Goal: Transaction & Acquisition: Download file/media

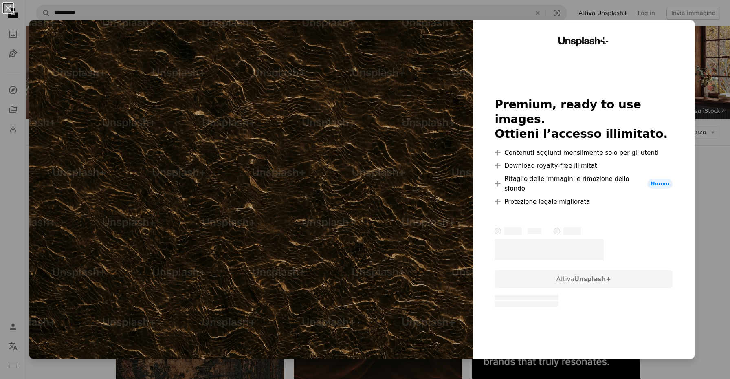
scroll to position [297, 0]
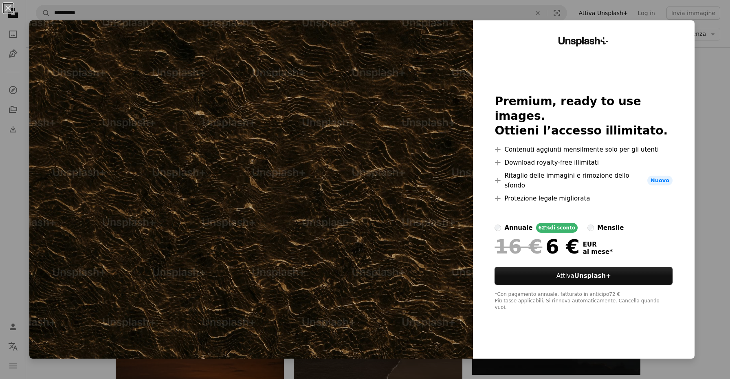
click at [9, 116] on div "An X shape Unsplash+ Premium, ready to use images. Ottieni l’accesso illimitato…" at bounding box center [365, 189] width 730 height 379
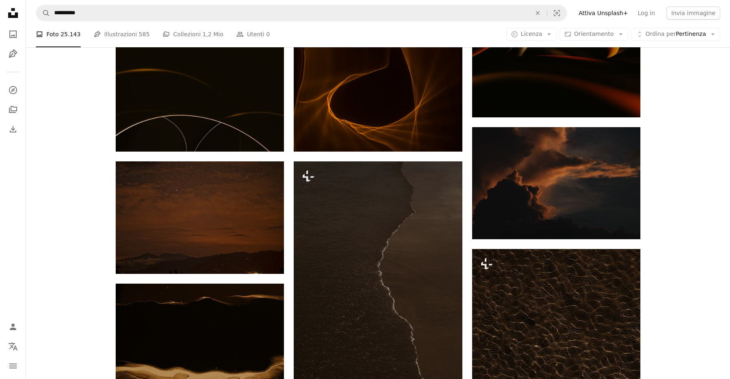
scroll to position [425, 0]
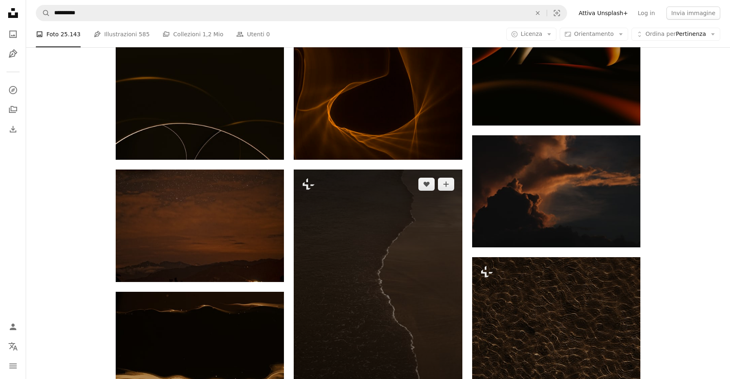
click at [338, 174] on img at bounding box center [378, 295] width 168 height 252
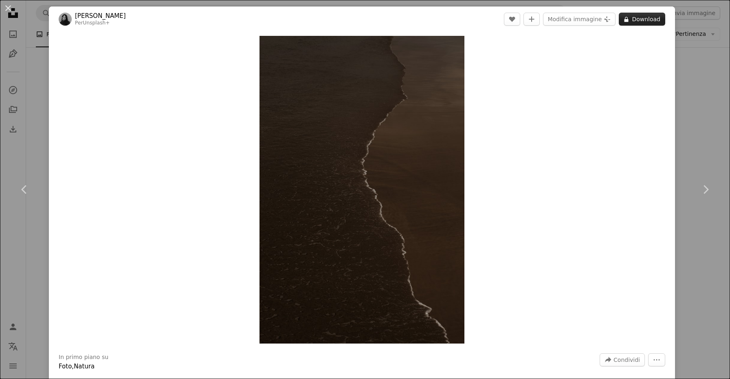
click at [645, 18] on button "A lock Download" at bounding box center [641, 19] width 46 height 13
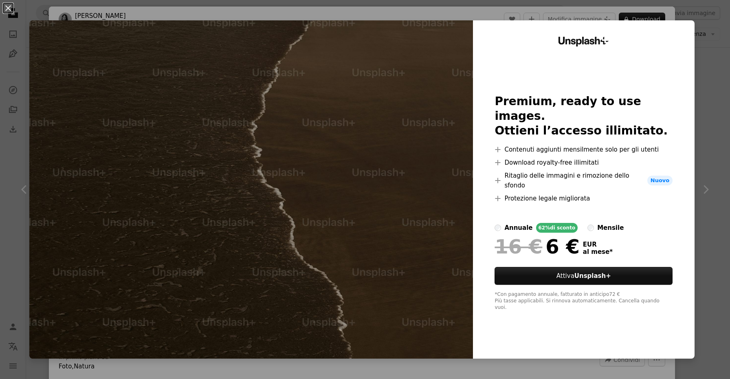
click at [668, 10] on div "An X shape Unsplash+ Premium, ready to use images. Ottieni l’accesso illimitato…" at bounding box center [365, 189] width 730 height 379
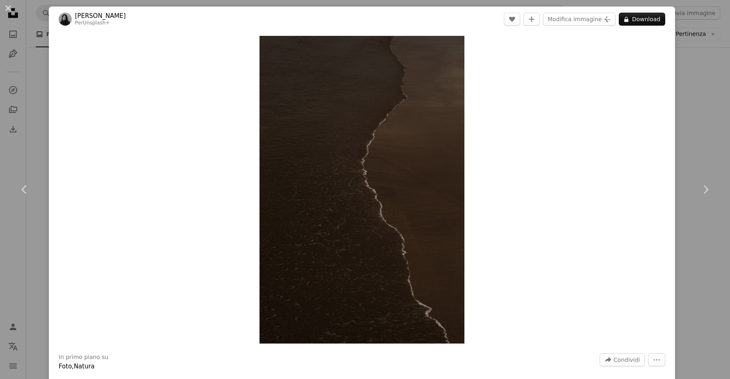
click at [723, 50] on div "An X shape Chevron left Chevron right Valeriia [PERSON_NAME] Per Unsplash+ A he…" at bounding box center [365, 189] width 730 height 379
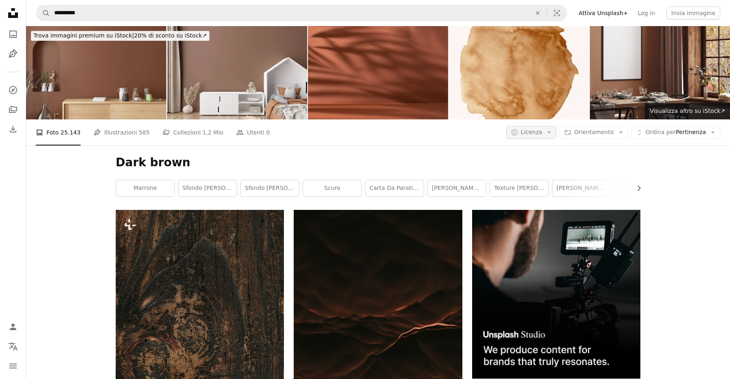
click at [542, 129] on span "Licenza" at bounding box center [531, 132] width 22 height 7
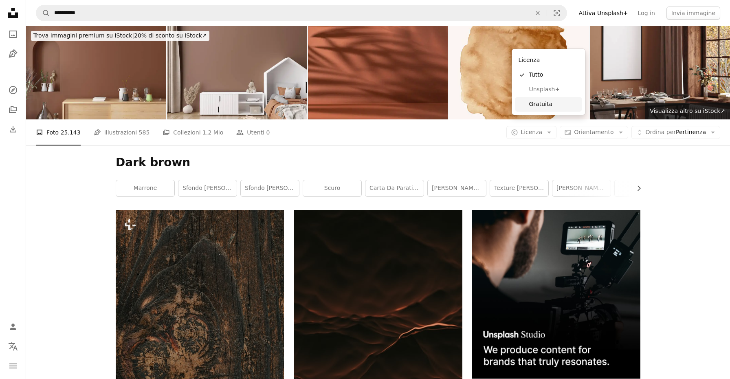
click at [551, 100] on span "Gratuita" at bounding box center [554, 104] width 50 height 8
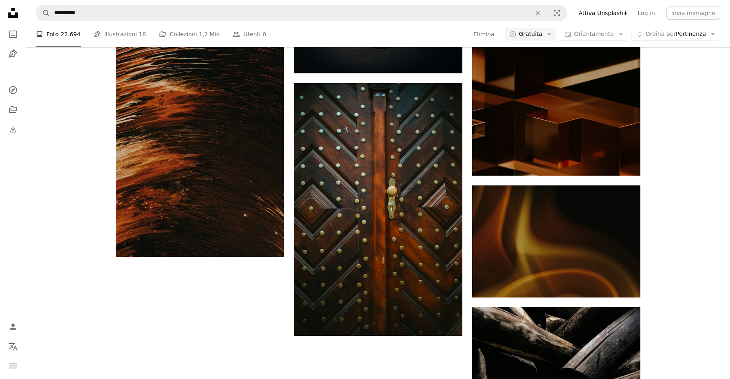
scroll to position [1198, 0]
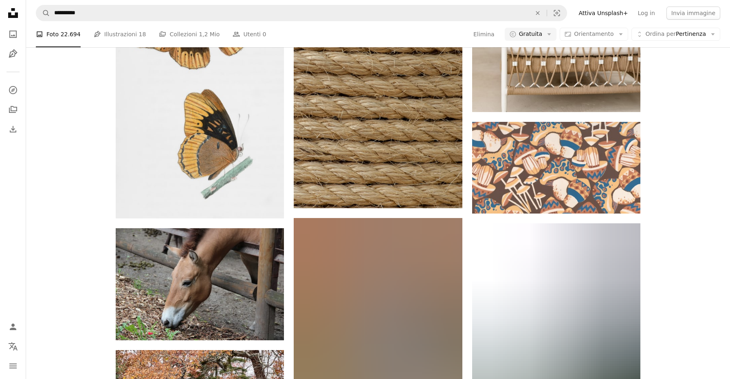
scroll to position [4074, 0]
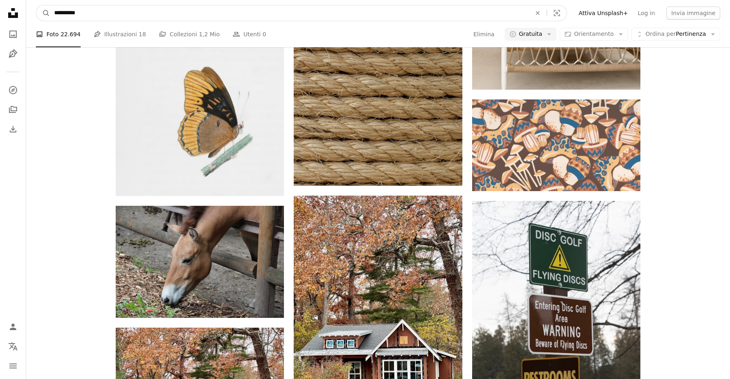
click at [57, 12] on input "**********" at bounding box center [289, 12] width 478 height 15
type input "*****"
click button "A magnifying glass" at bounding box center [43, 12] width 14 height 15
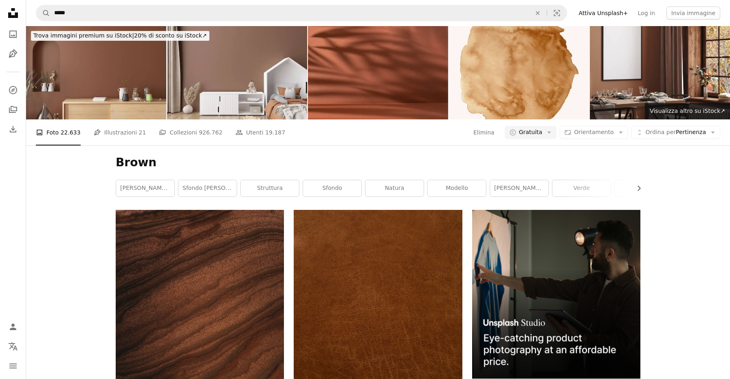
scroll to position [89, 0]
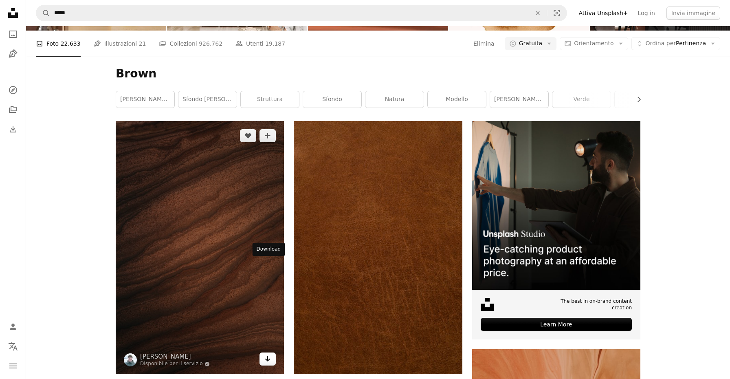
click at [269, 353] on icon "Arrow pointing down" at bounding box center [267, 358] width 7 height 10
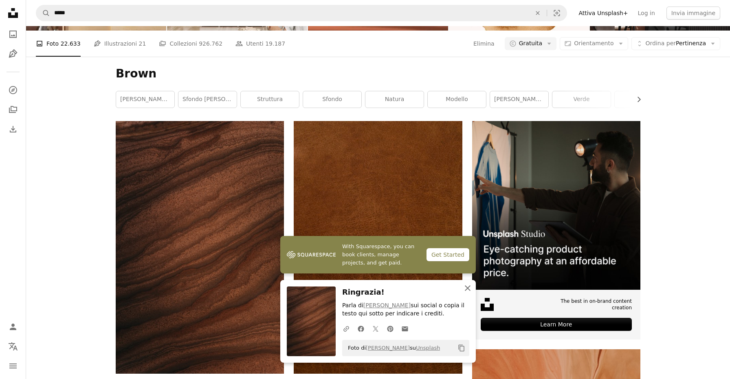
click at [467, 290] on icon "An X shape" at bounding box center [467, 288] width 10 height 10
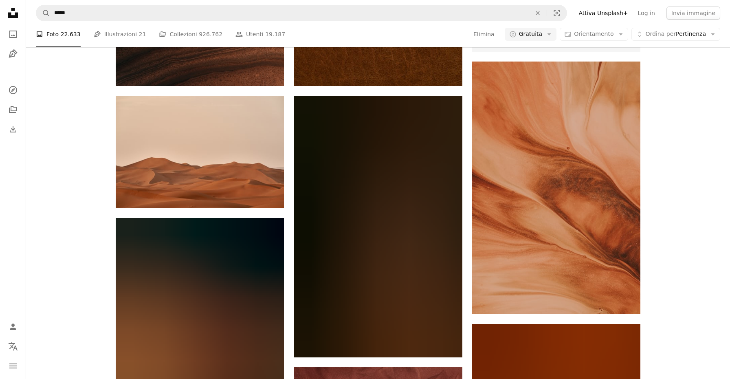
scroll to position [397, 0]
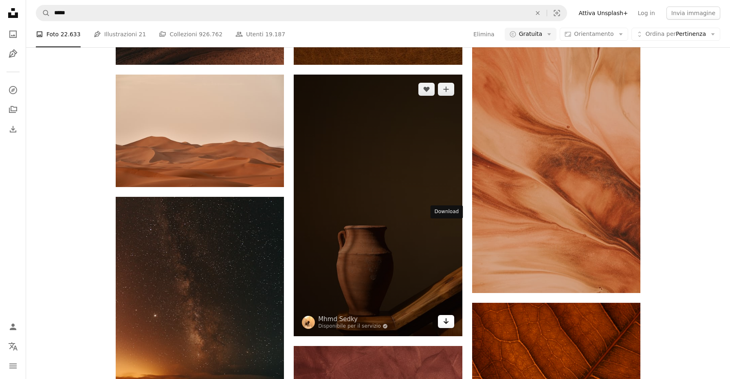
click at [447, 316] on icon "Arrow pointing down" at bounding box center [446, 321] width 7 height 10
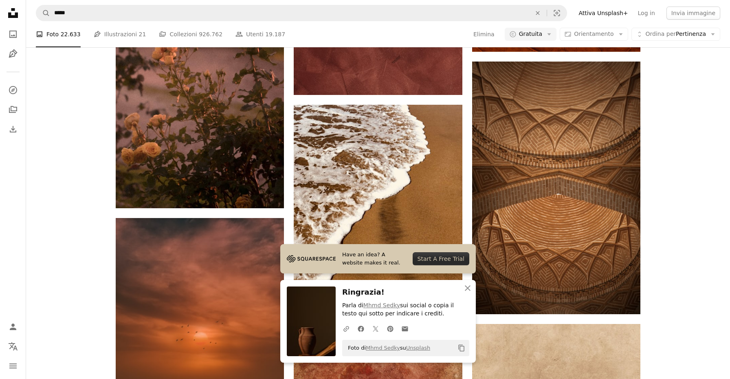
scroll to position [916, 0]
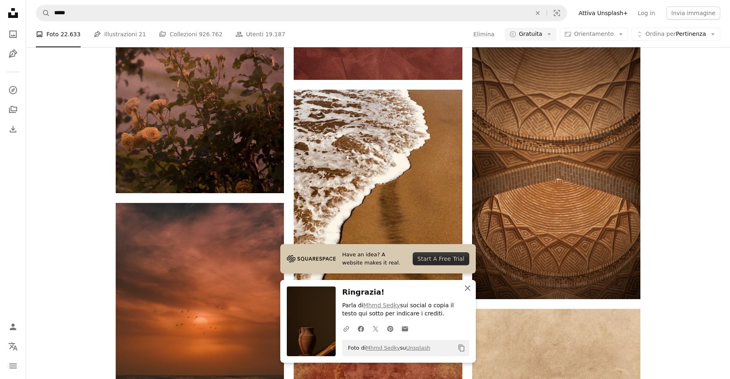
click at [466, 287] on icon "button" at bounding box center [468, 288] width 6 height 6
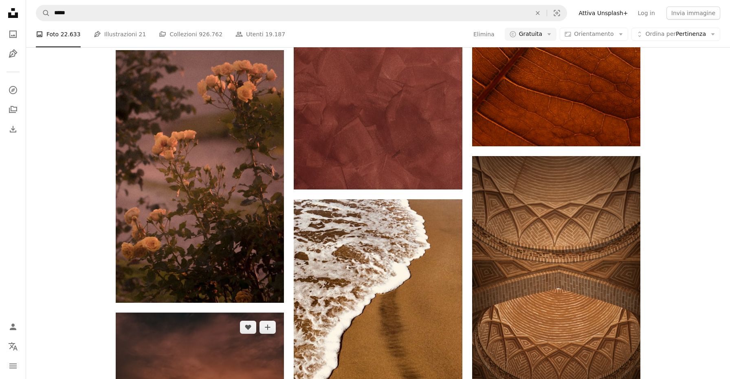
scroll to position [807, 0]
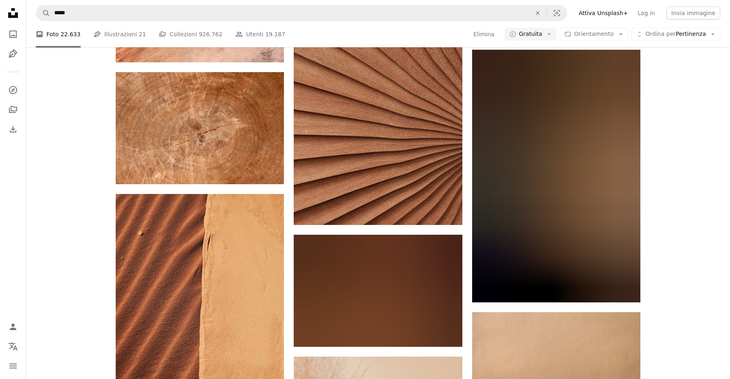
scroll to position [3993, 0]
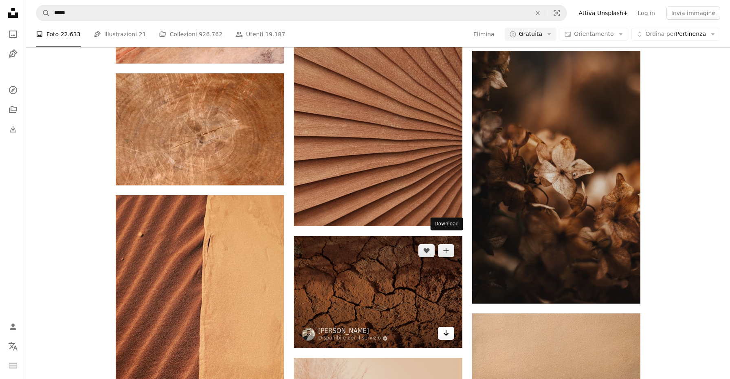
click at [447, 328] on icon "Arrow pointing down" at bounding box center [446, 333] width 7 height 10
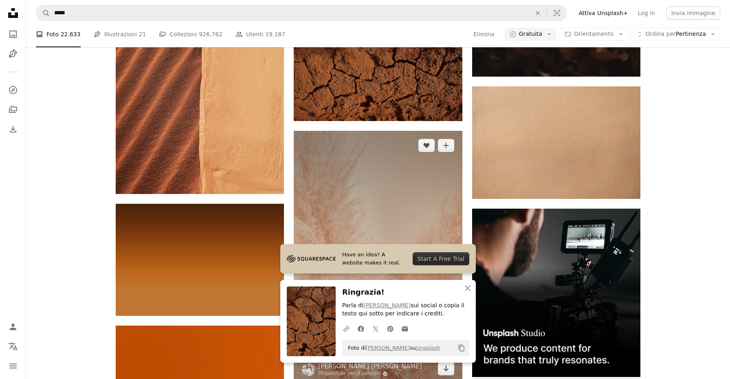
scroll to position [4227, 0]
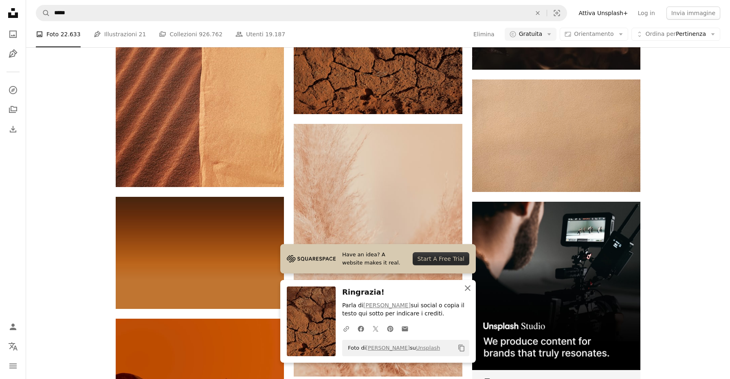
click at [465, 288] on icon "An X shape" at bounding box center [467, 288] width 10 height 10
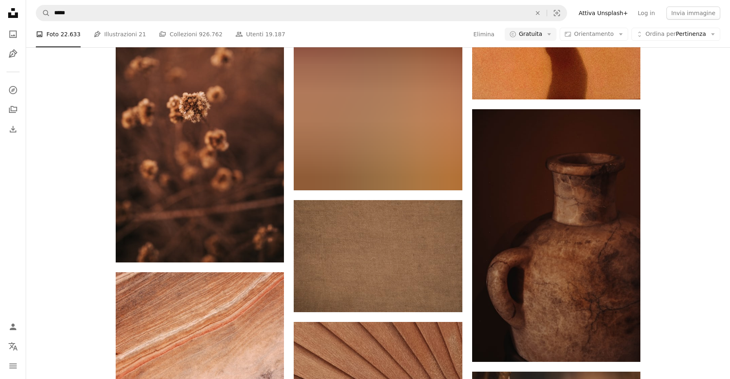
scroll to position [3957, 0]
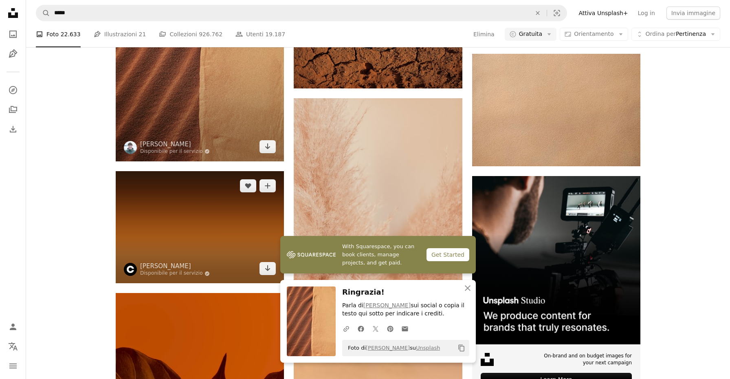
scroll to position [4257, 0]
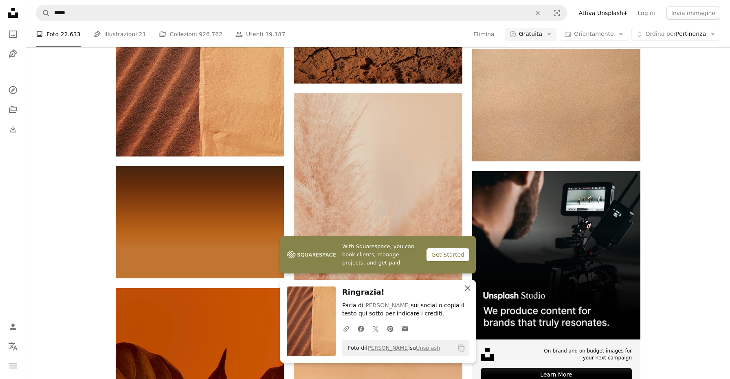
click at [466, 289] on icon "button" at bounding box center [468, 288] width 6 height 6
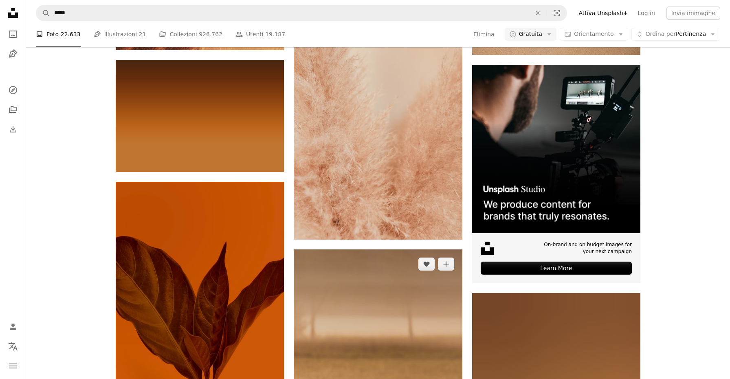
scroll to position [4362, 0]
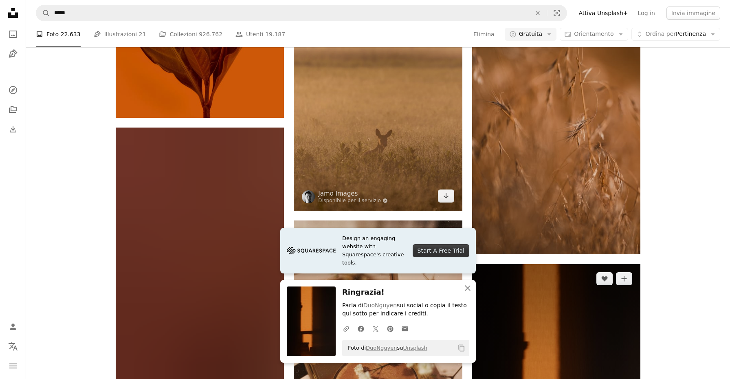
scroll to position [4676, 0]
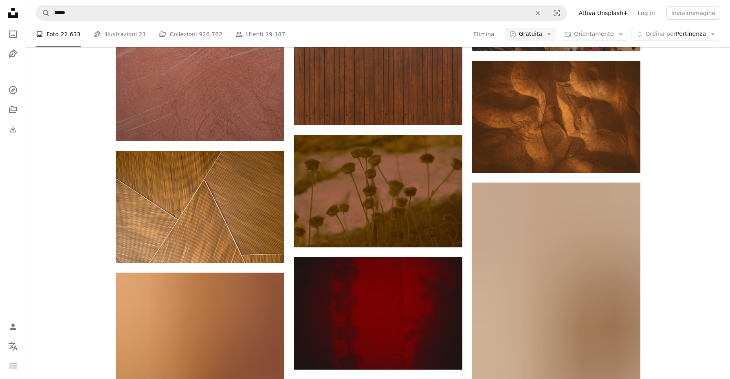
scroll to position [5381, 0]
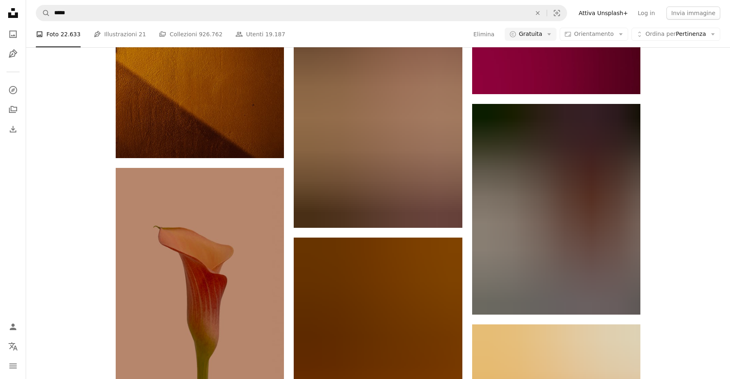
scroll to position [7154, 0]
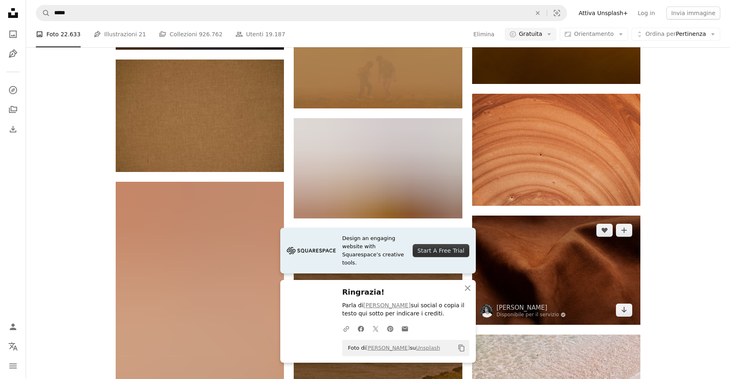
scroll to position [7645, 0]
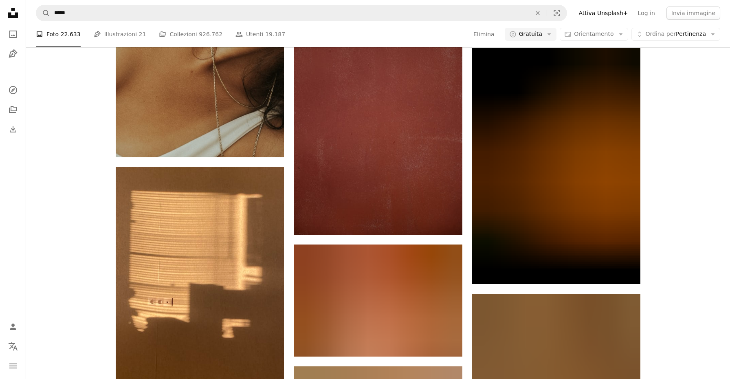
scroll to position [8347, 0]
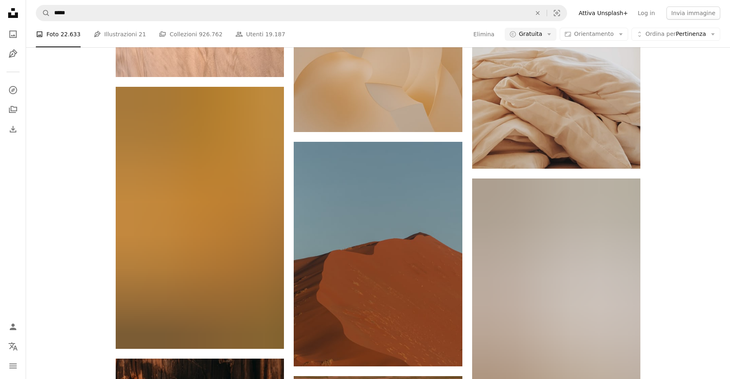
scroll to position [10329, 0]
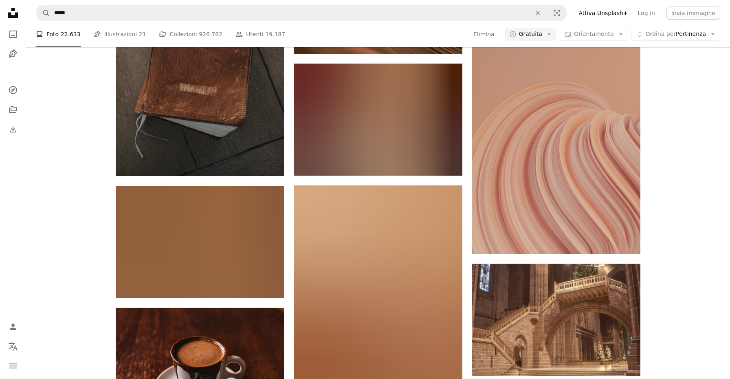
scroll to position [12050, 0]
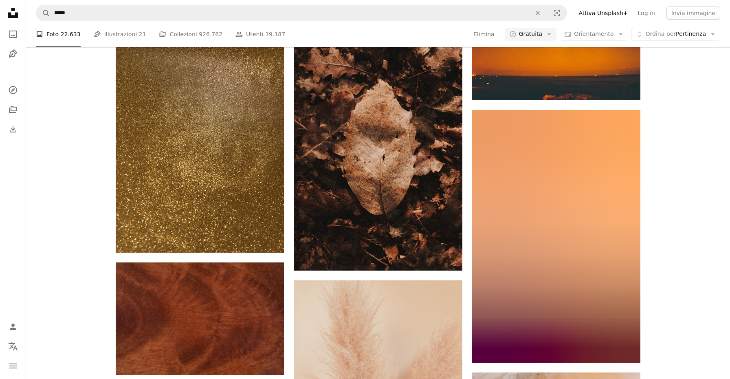
scroll to position [12710, 0]
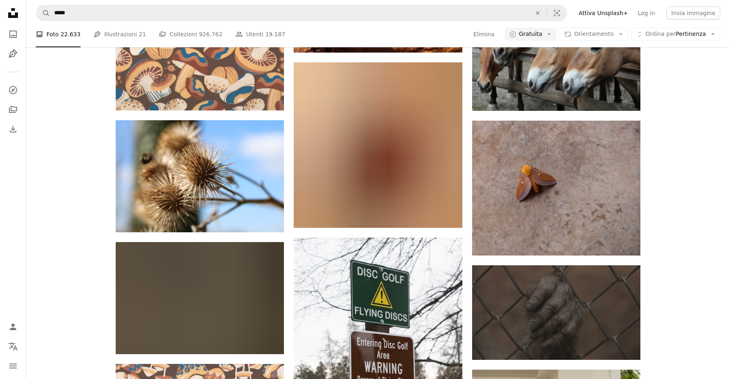
scroll to position [17255, 0]
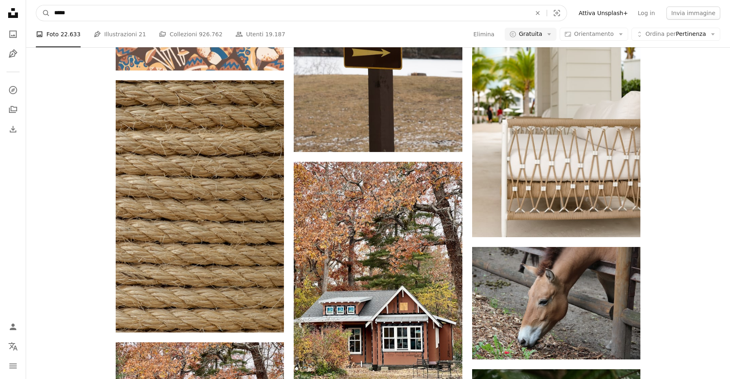
click at [238, 20] on input "*****" at bounding box center [289, 12] width 478 height 15
type input "*"
type input "****"
click at [36, 5] on button "A magnifying glass" at bounding box center [43, 12] width 14 height 15
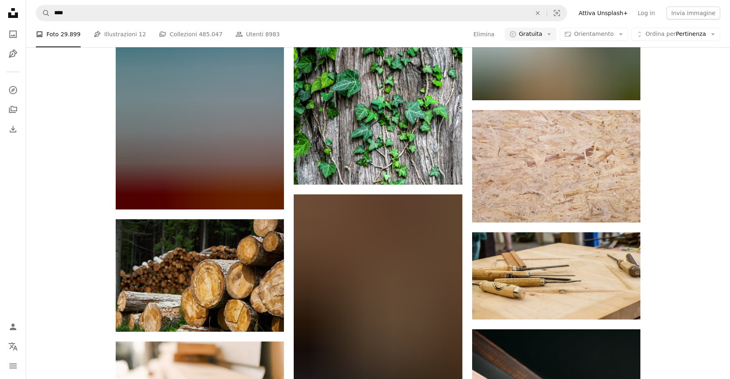
scroll to position [7686, 0]
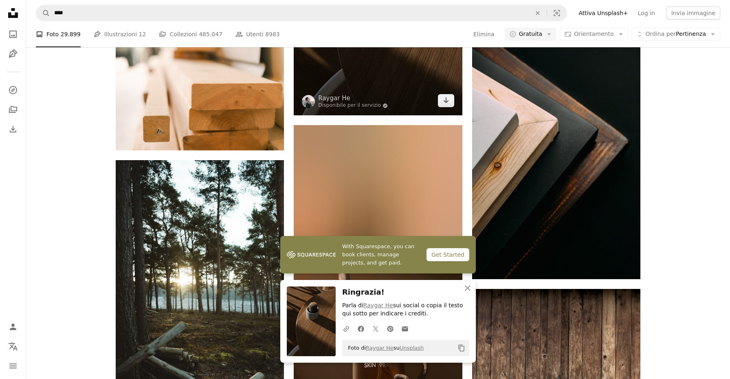
scroll to position [8106, 0]
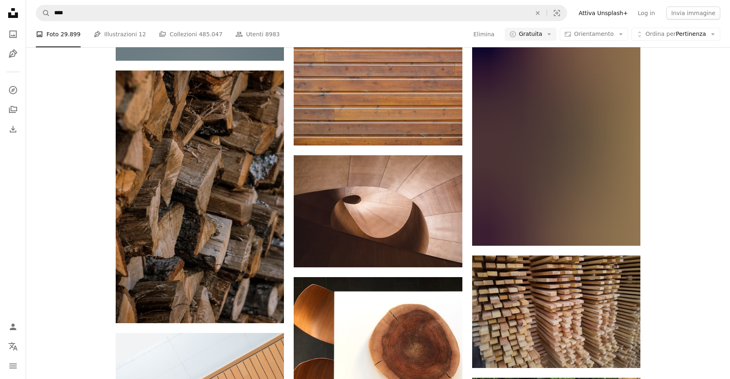
scroll to position [12525, 0]
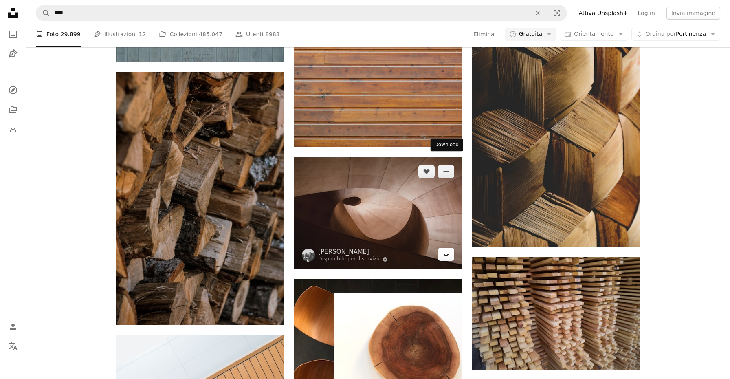
click at [443, 249] on icon "Arrow pointing down" at bounding box center [446, 254] width 7 height 10
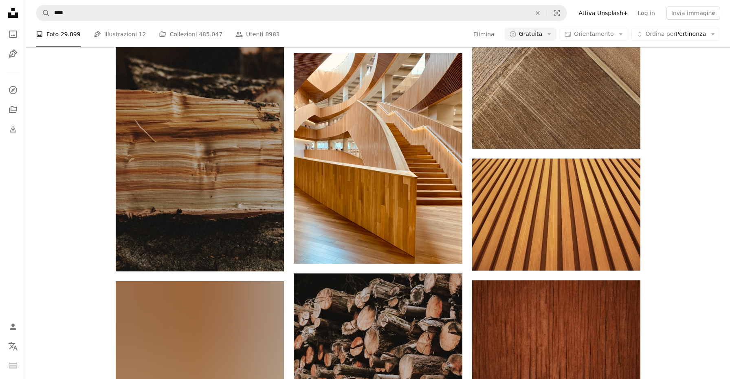
scroll to position [13644, 0]
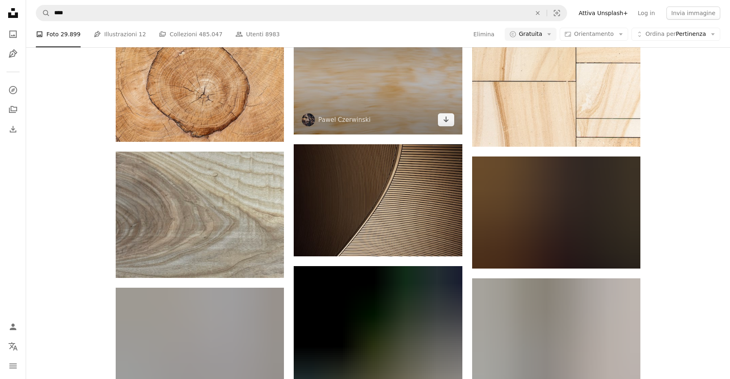
scroll to position [14145, 0]
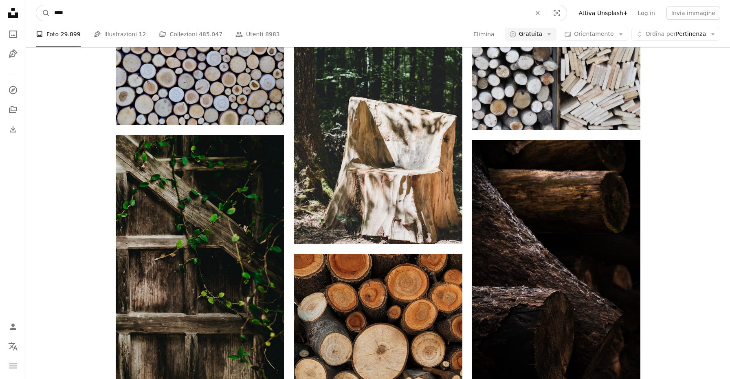
click at [230, 16] on input "****" at bounding box center [289, 12] width 478 height 15
click at [230, 17] on input "****" at bounding box center [289, 12] width 478 height 15
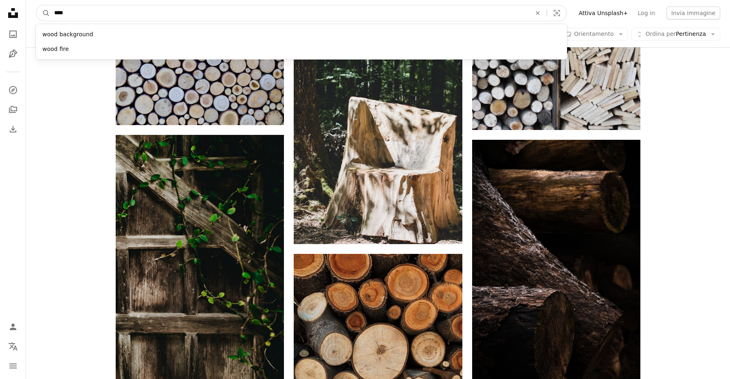
click at [230, 17] on input "****" at bounding box center [289, 12] width 478 height 15
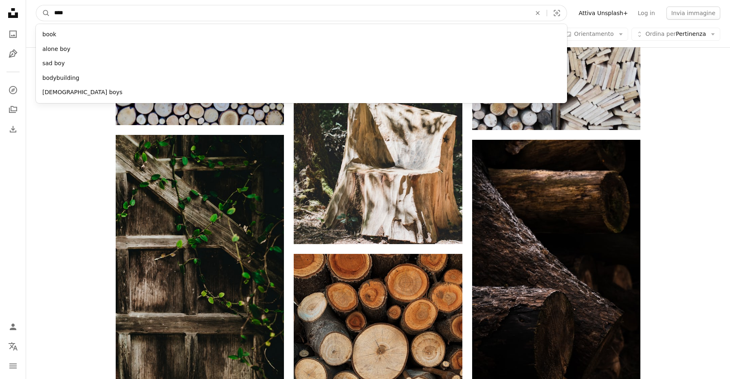
type input "****"
click at [36, 5] on button "A magnifying glass" at bounding box center [43, 12] width 14 height 15
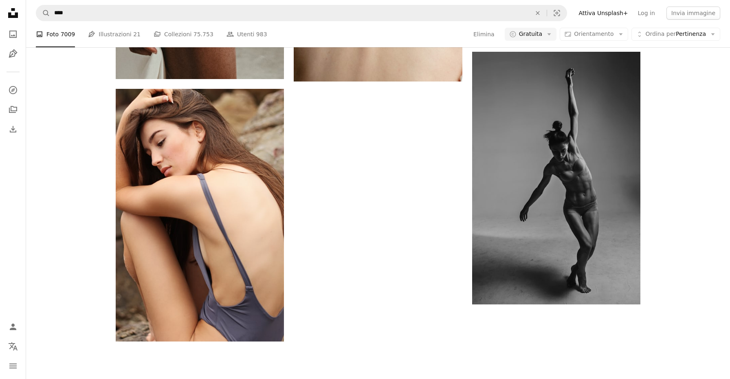
scroll to position [1416, 0]
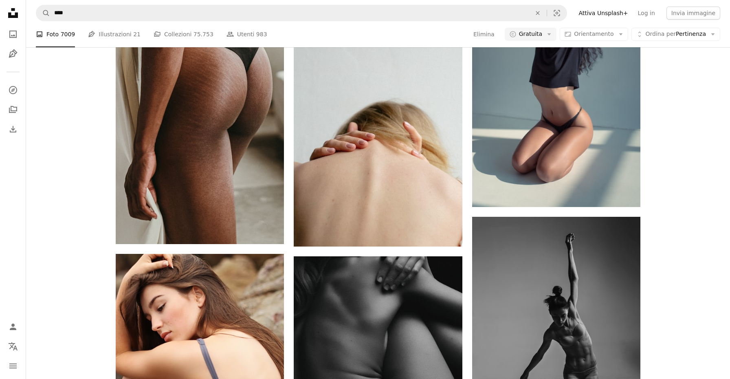
scroll to position [1333, 0]
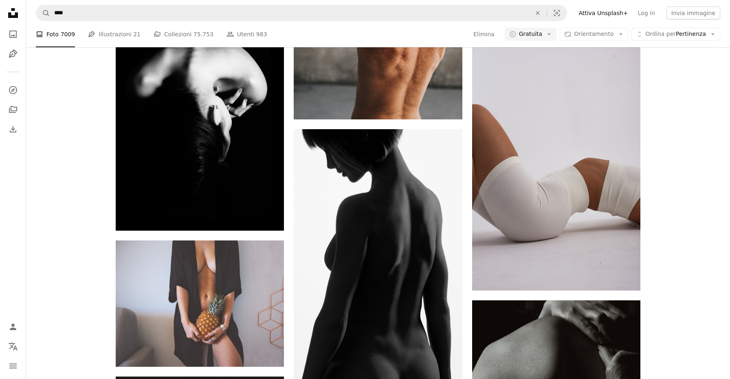
click at [101, 250] on div "A heart A plus sign [PERSON_NAME] Arrow pointing down A heart A plus sign [PERS…" at bounding box center [377, 124] width 703 height 6229
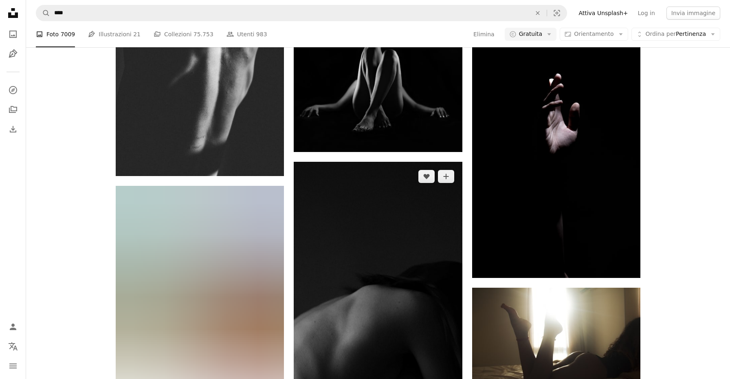
scroll to position [9821, 0]
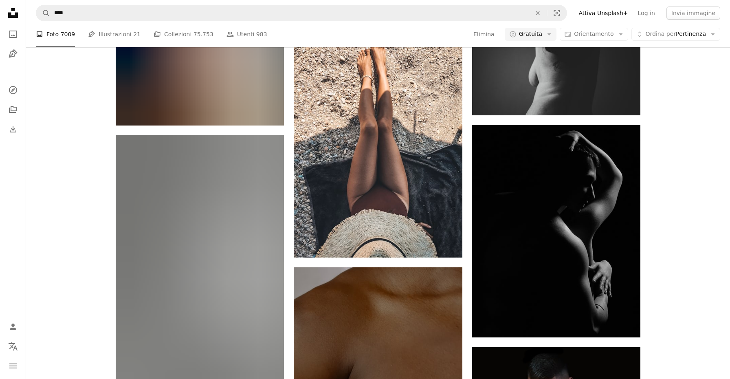
scroll to position [10638, 0]
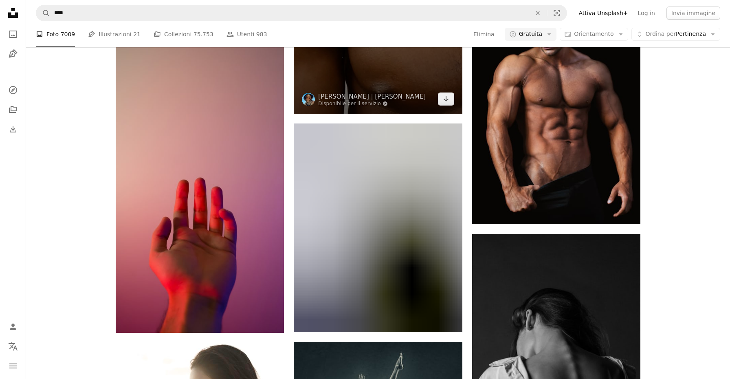
scroll to position [10992, 0]
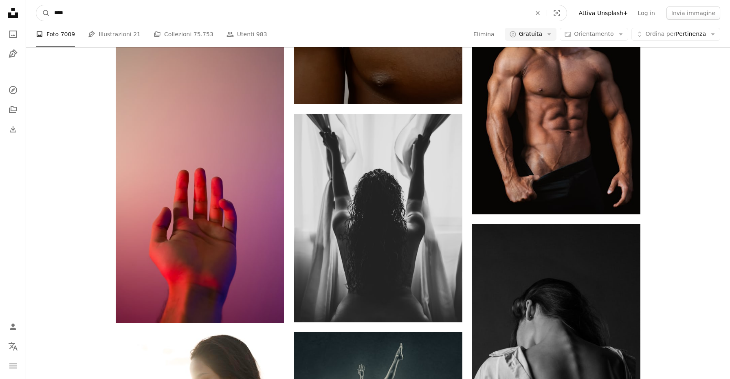
click at [201, 11] on input "****" at bounding box center [289, 12] width 478 height 15
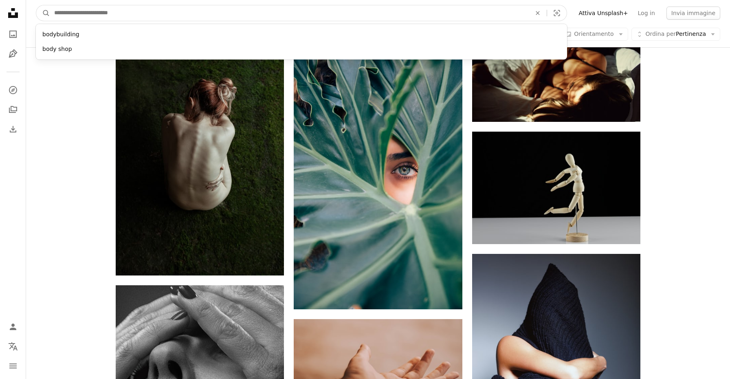
scroll to position [7928, 0]
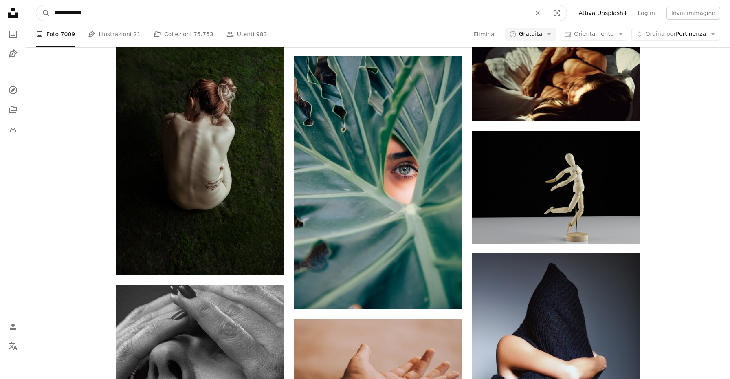
type input "**********"
click at [36, 5] on button "A magnifying glass" at bounding box center [43, 12] width 14 height 15
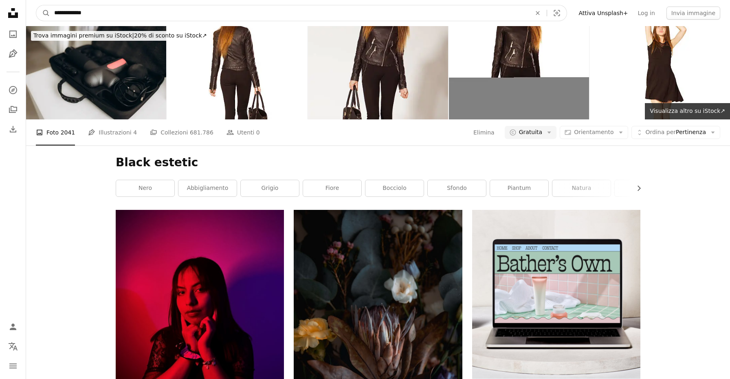
click at [69, 13] on input "**********" at bounding box center [289, 12] width 478 height 15
drag, startPoint x: 69, startPoint y: 13, endPoint x: 95, endPoint y: 13, distance: 25.7
click at [95, 13] on input "**********" at bounding box center [289, 12] width 478 height 15
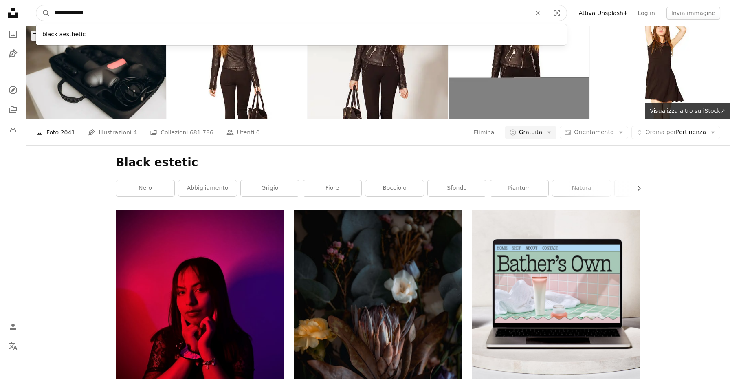
type input "**********"
click button "A magnifying glass" at bounding box center [43, 12] width 14 height 15
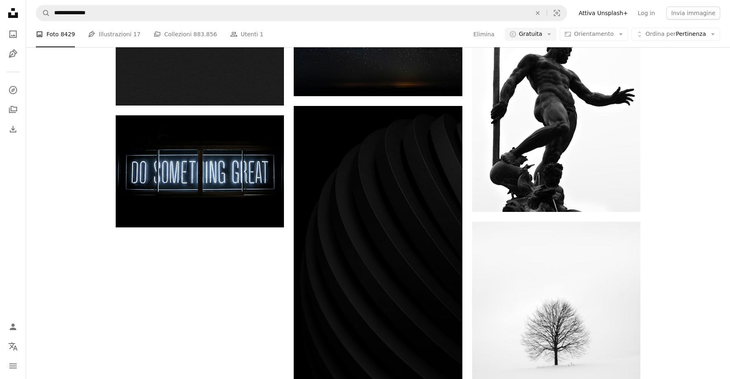
scroll to position [1529, 0]
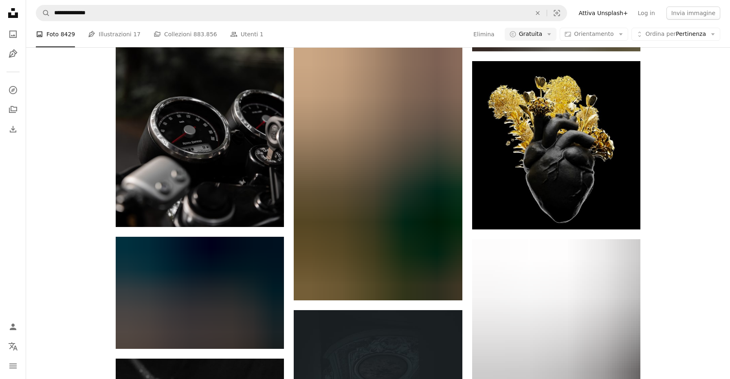
scroll to position [8588, 0]
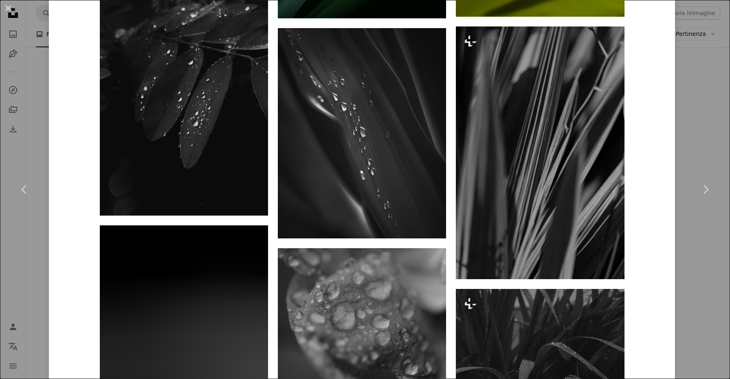
scroll to position [1008, 0]
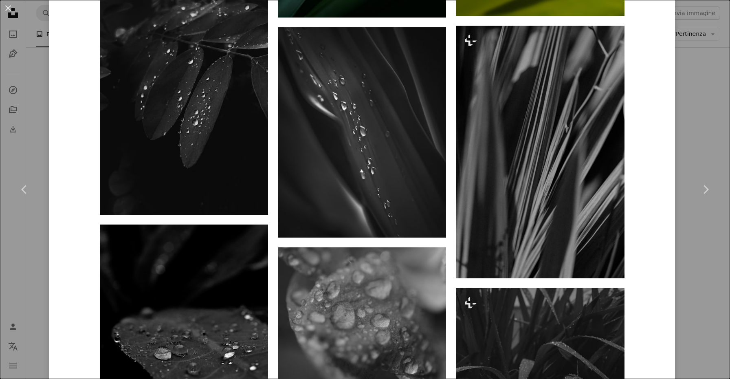
click at [38, 230] on div "An X shape Chevron left Chevron right Aditi Gautam aditi_gautam A heart A plus …" at bounding box center [365, 189] width 730 height 379
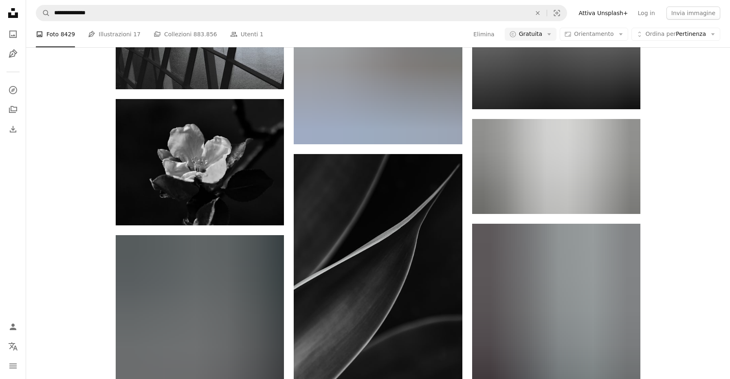
scroll to position [13970, 0]
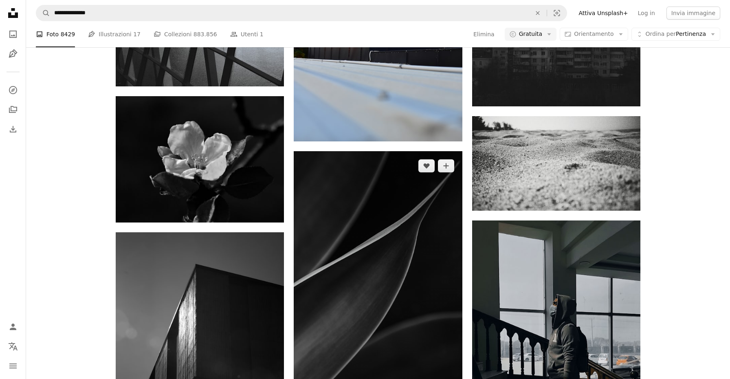
click at [347, 205] on img at bounding box center [378, 277] width 168 height 252
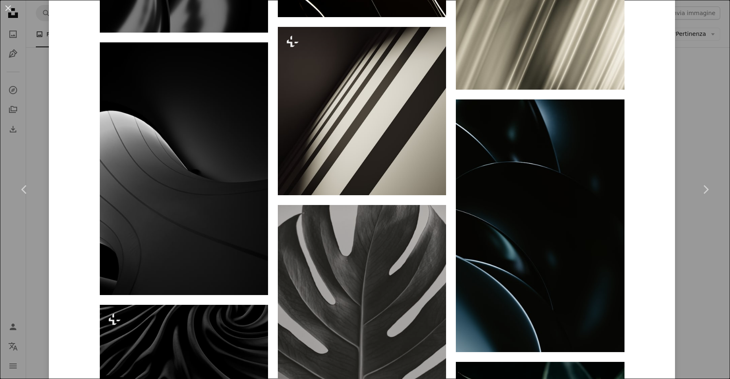
scroll to position [1785, 0]
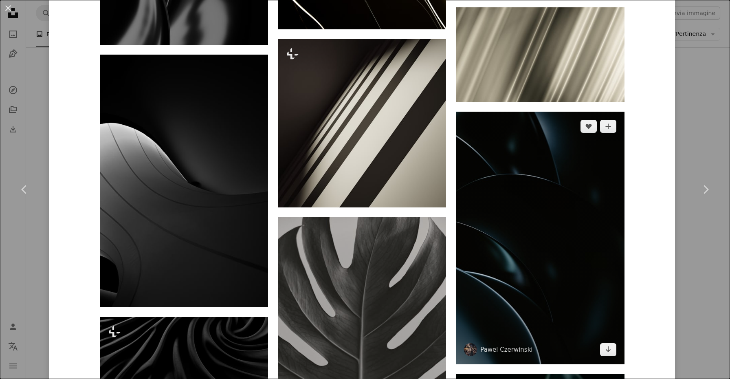
click at [557, 112] on img at bounding box center [540, 238] width 168 height 252
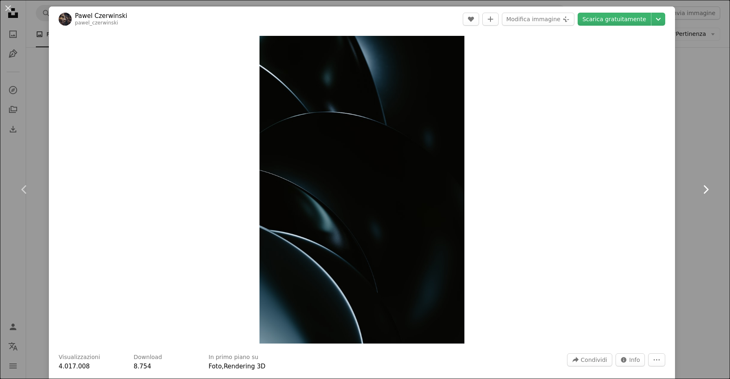
click at [706, 193] on icon "Chevron right" at bounding box center [705, 189] width 13 height 13
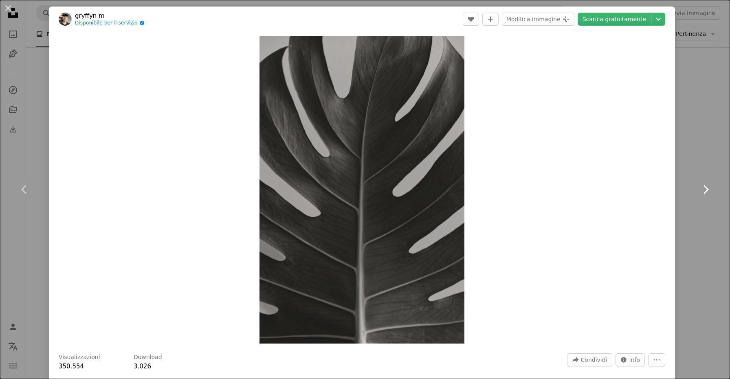
click at [706, 193] on icon "Chevron right" at bounding box center [705, 189] width 13 height 13
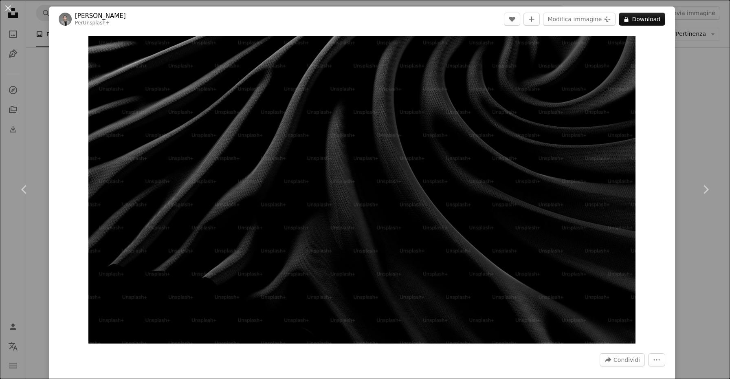
click at [701, 138] on div "An X shape Chevron left Chevron right [PERSON_NAME] Per Unsplash+ A heart A plu…" at bounding box center [365, 189] width 730 height 379
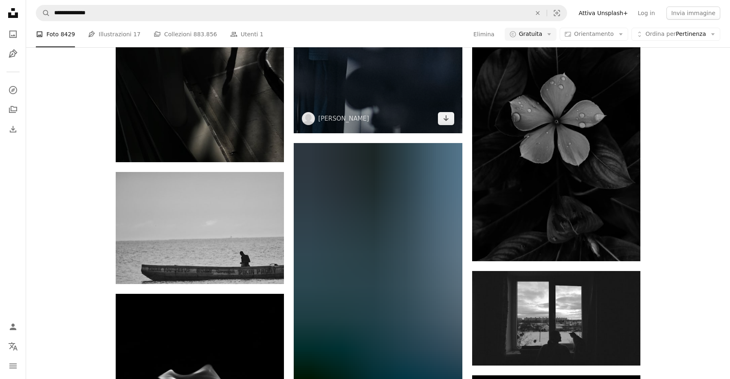
scroll to position [14869, 0]
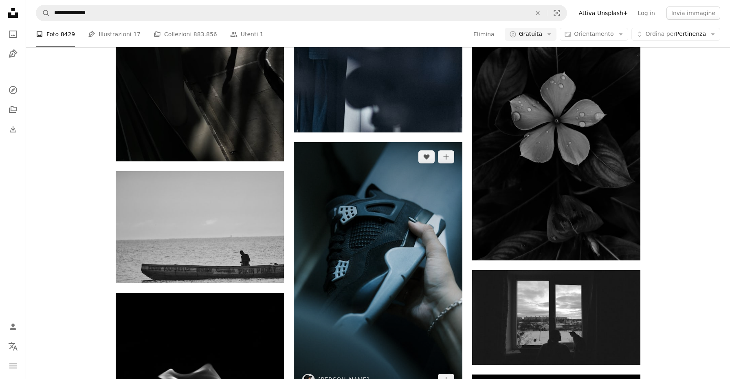
click at [390, 190] on img at bounding box center [378, 268] width 168 height 252
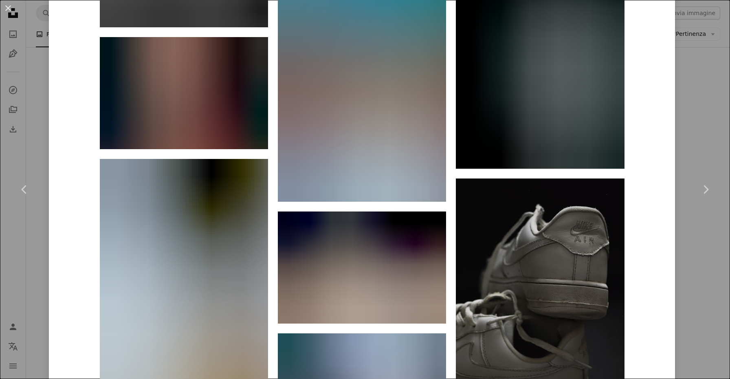
scroll to position [3190, 0]
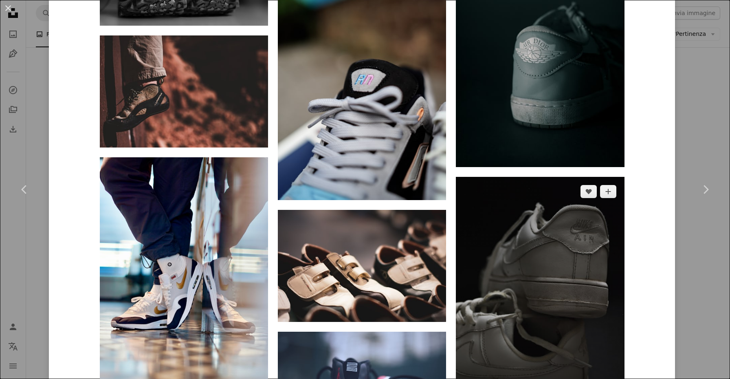
click at [541, 208] on img at bounding box center [540, 303] width 168 height 253
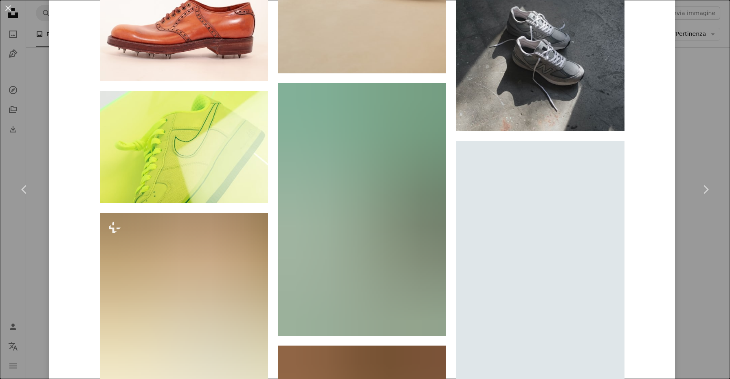
scroll to position [5241, 0]
